Goal: Task Accomplishment & Management: Use online tool/utility

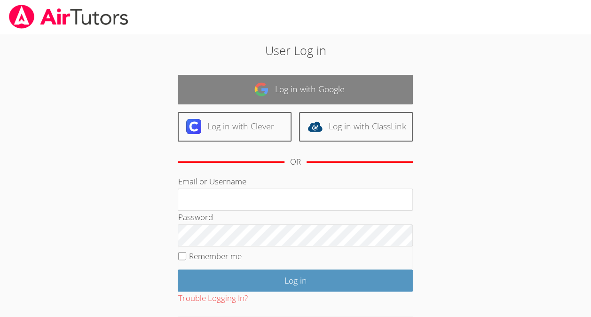
click at [261, 85] on img at bounding box center [261, 89] width 15 height 15
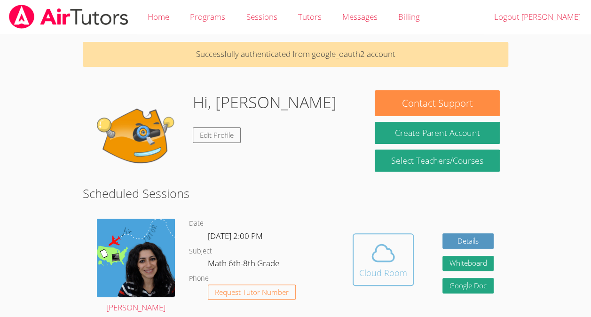
click at [375, 279] on div "Cloud Room" at bounding box center [383, 272] width 48 height 13
click at [372, 254] on icon at bounding box center [383, 253] width 26 height 26
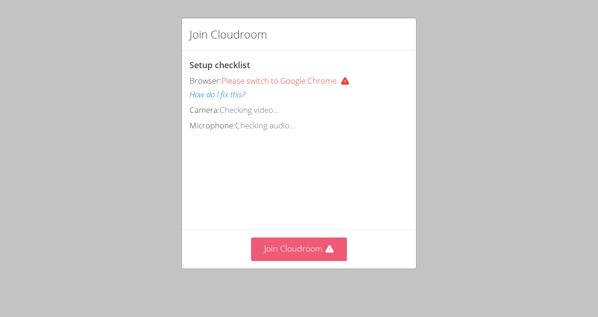
click at [285, 252] on button "Join Cloudroom" at bounding box center [299, 248] width 96 height 23
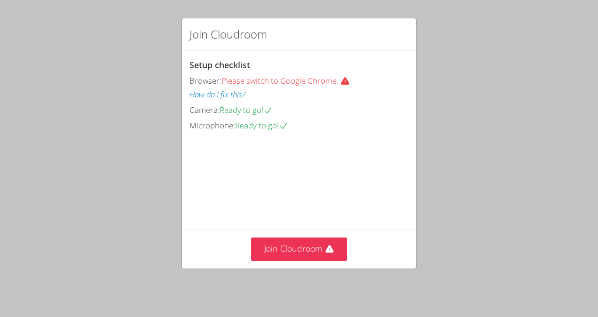
click at [292, 268] on div "Join Cloudroom" at bounding box center [299, 249] width 234 height 39
click at [293, 254] on button "Join Cloudroom" at bounding box center [299, 248] width 96 height 23
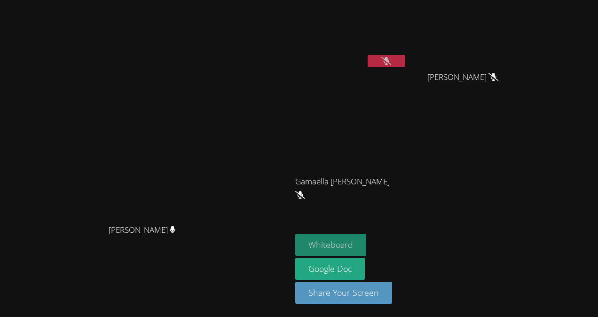
click at [366, 249] on button "Whiteboard" at bounding box center [330, 245] width 71 height 22
click at [405, 61] on button at bounding box center [387, 61] width 38 height 12
click at [405, 55] on button at bounding box center [387, 61] width 38 height 12
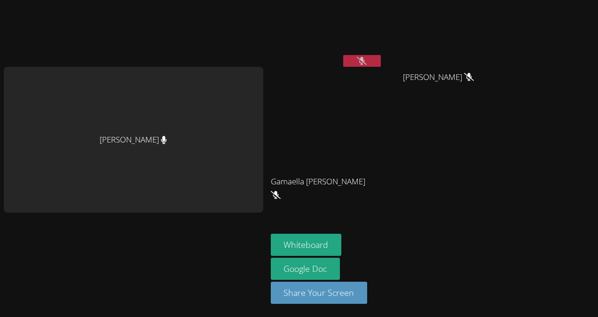
click at [404, 263] on div "Whiteboard Google Doc Share Your Screen" at bounding box center [385, 273] width 228 height 78
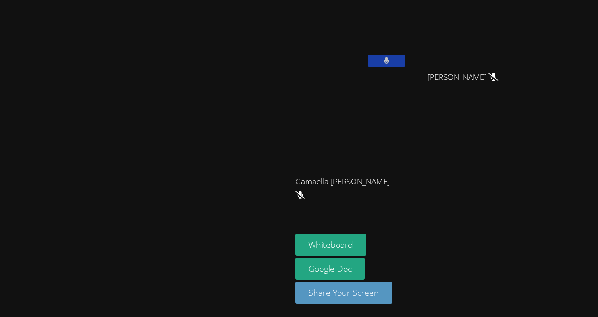
click at [405, 63] on button at bounding box center [387, 61] width 38 height 12
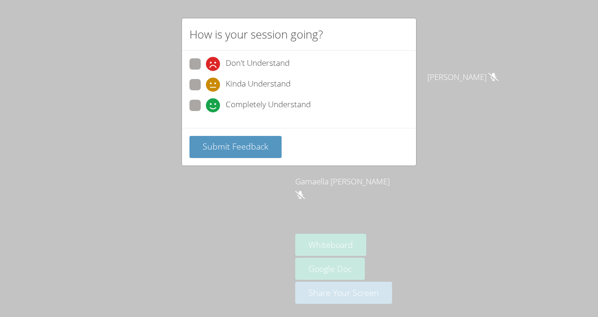
click at [206, 112] on span at bounding box center [206, 112] width 0 height 0
click at [206, 102] on input "Completely Understand" at bounding box center [210, 104] width 8 height 8
radio input "true"
click at [200, 148] on button "Submit Feedback" at bounding box center [236, 147] width 92 height 22
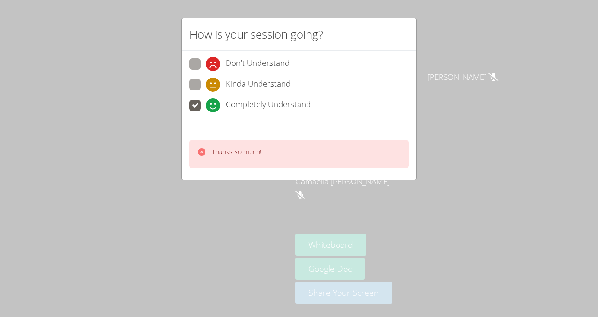
click at [206, 92] on span at bounding box center [206, 92] width 0 height 0
click at [206, 86] on input "Kinda Understand" at bounding box center [210, 83] width 8 height 8
radio input "true"
click at [213, 142] on div "Thanks so much!" at bounding box center [299, 154] width 219 height 29
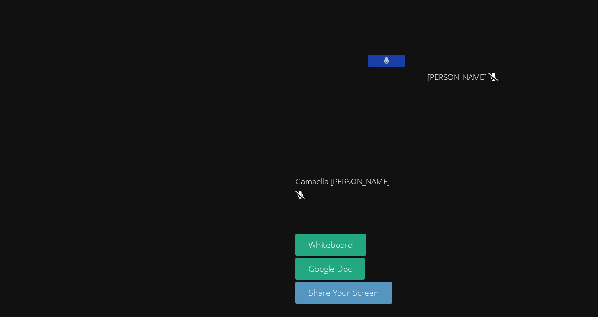
click at [212, 145] on video at bounding box center [145, 140] width 141 height 160
click at [391, 57] on icon at bounding box center [386, 61] width 10 height 8
click at [405, 55] on button at bounding box center [387, 61] width 38 height 12
click at [405, 58] on button at bounding box center [387, 61] width 38 height 12
click at [405, 60] on button at bounding box center [387, 61] width 38 height 12
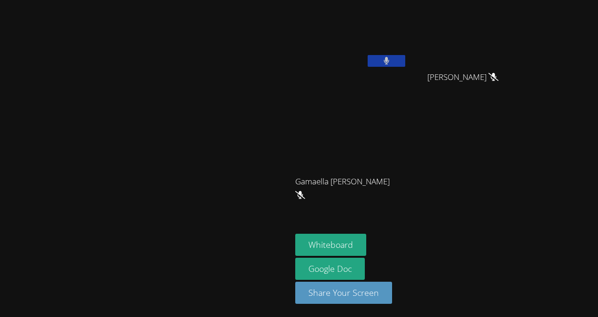
click at [405, 58] on button at bounding box center [387, 61] width 38 height 12
